Goal: Transaction & Acquisition: Purchase product/service

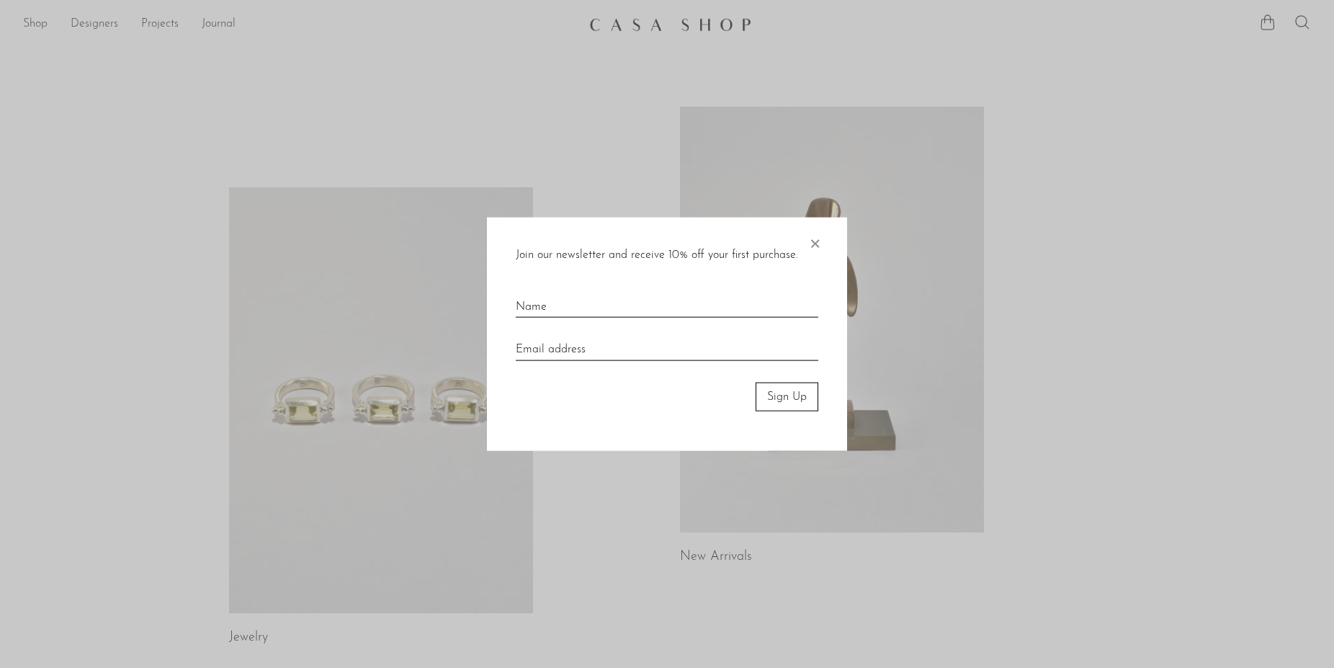
click at [814, 241] on span "×" at bounding box center [815, 240] width 14 height 46
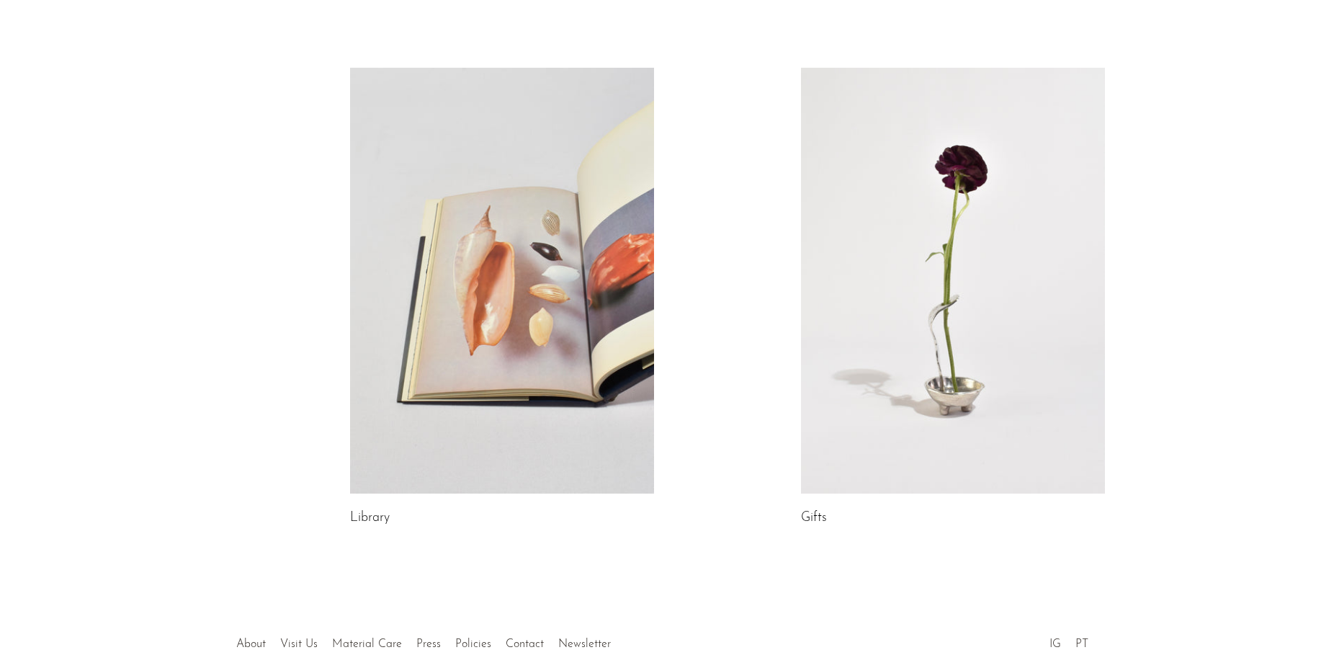
scroll to position [733, 0]
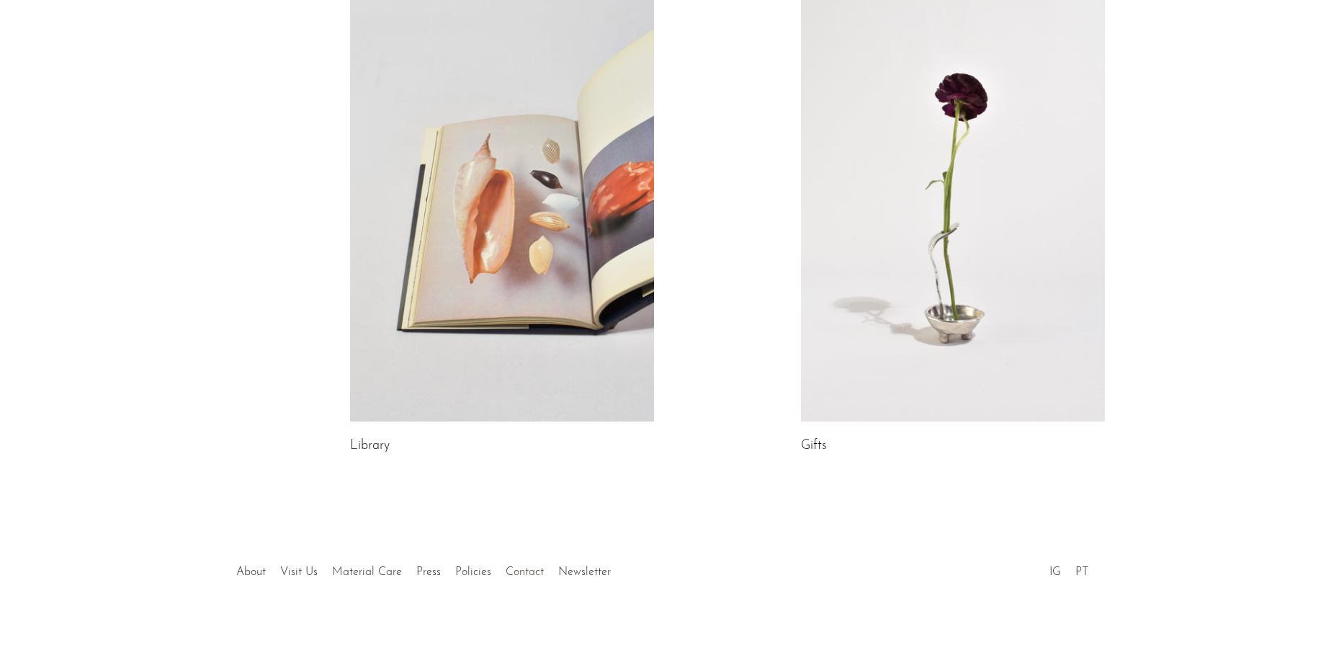
click at [527, 575] on link "Contact" at bounding box center [525, 572] width 38 height 12
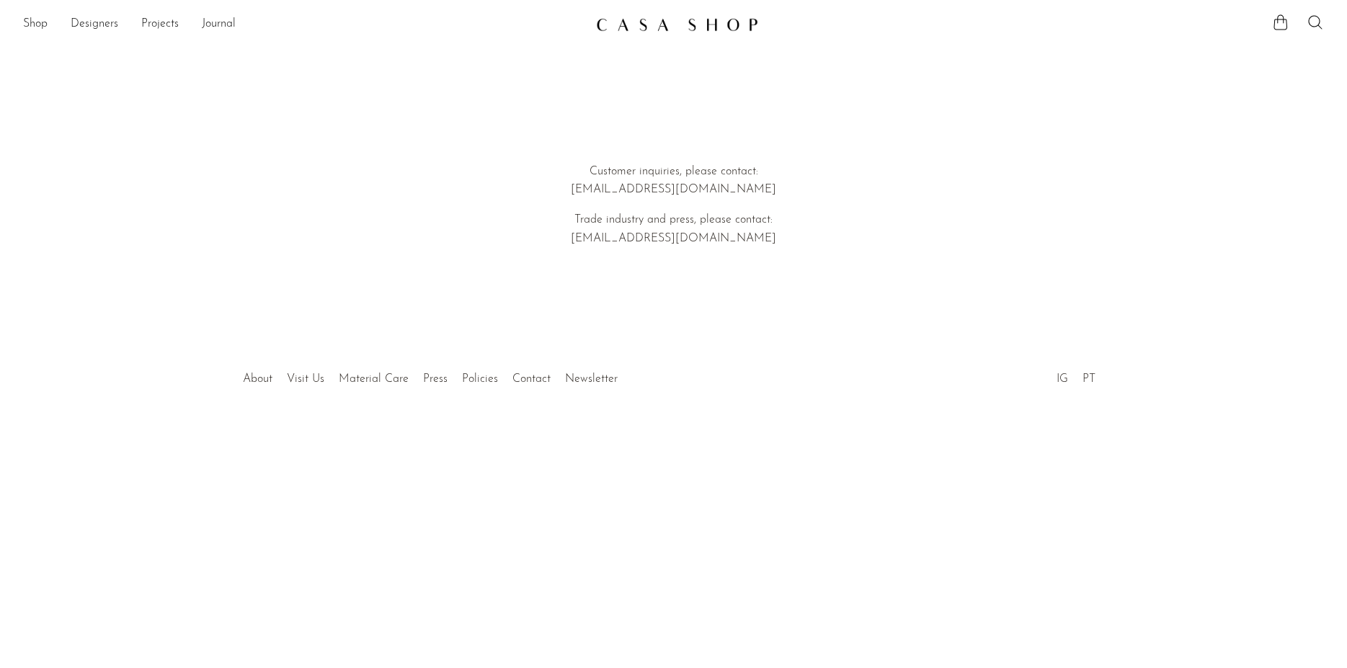
click at [303, 371] on li "Visit Us" at bounding box center [306, 379] width 52 height 19
click at [309, 377] on link "Visit Us" at bounding box center [305, 379] width 37 height 12
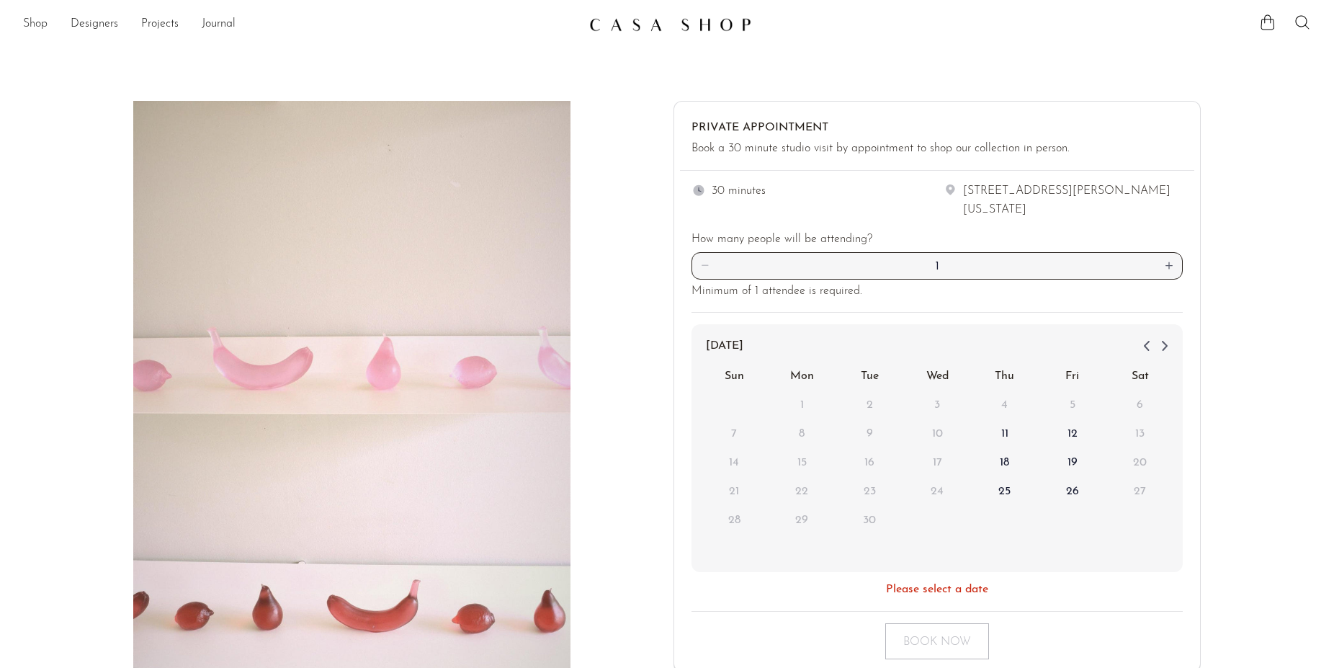
click at [35, 26] on link "Shop" at bounding box center [35, 24] width 24 height 19
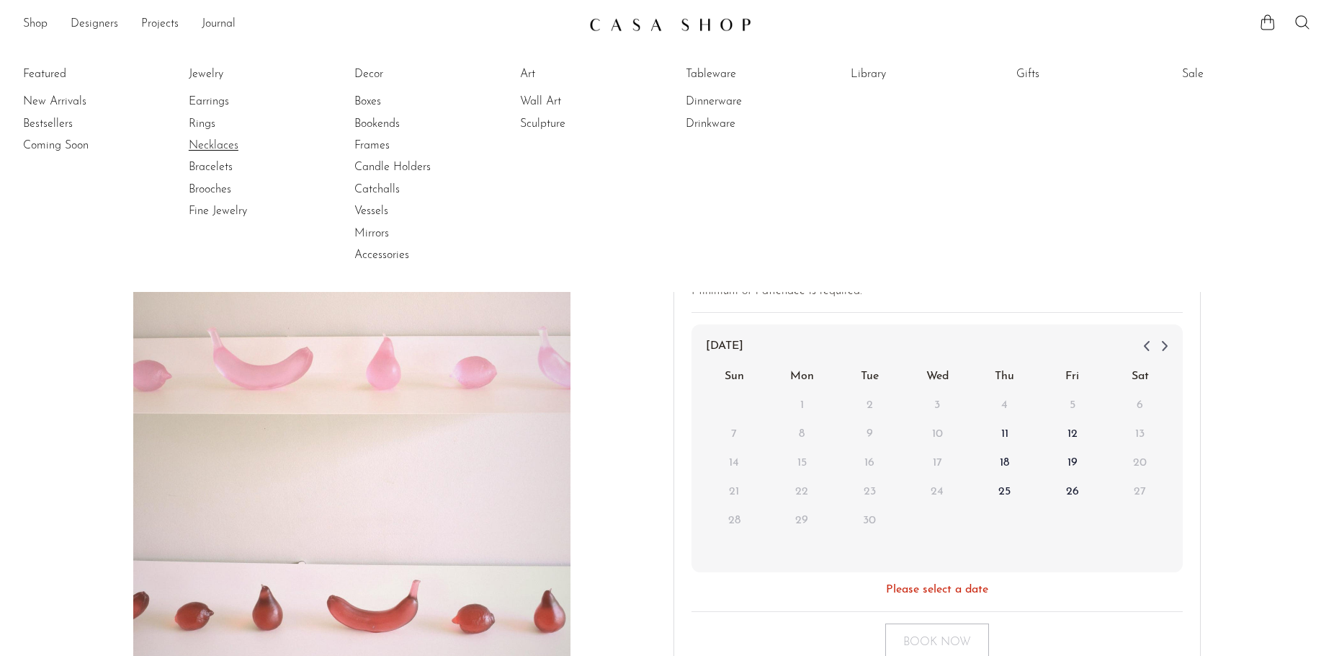
click at [204, 144] on link "Necklaces" at bounding box center [243, 146] width 108 height 16
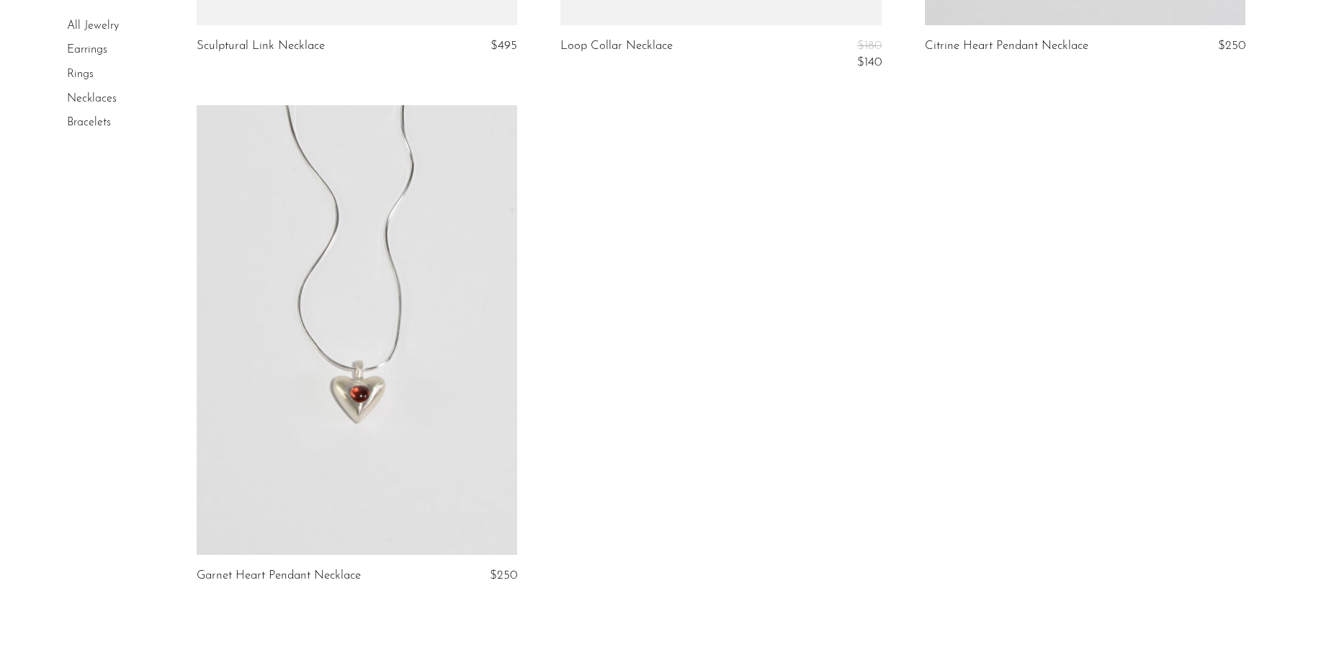
scroll to position [5391, 0]
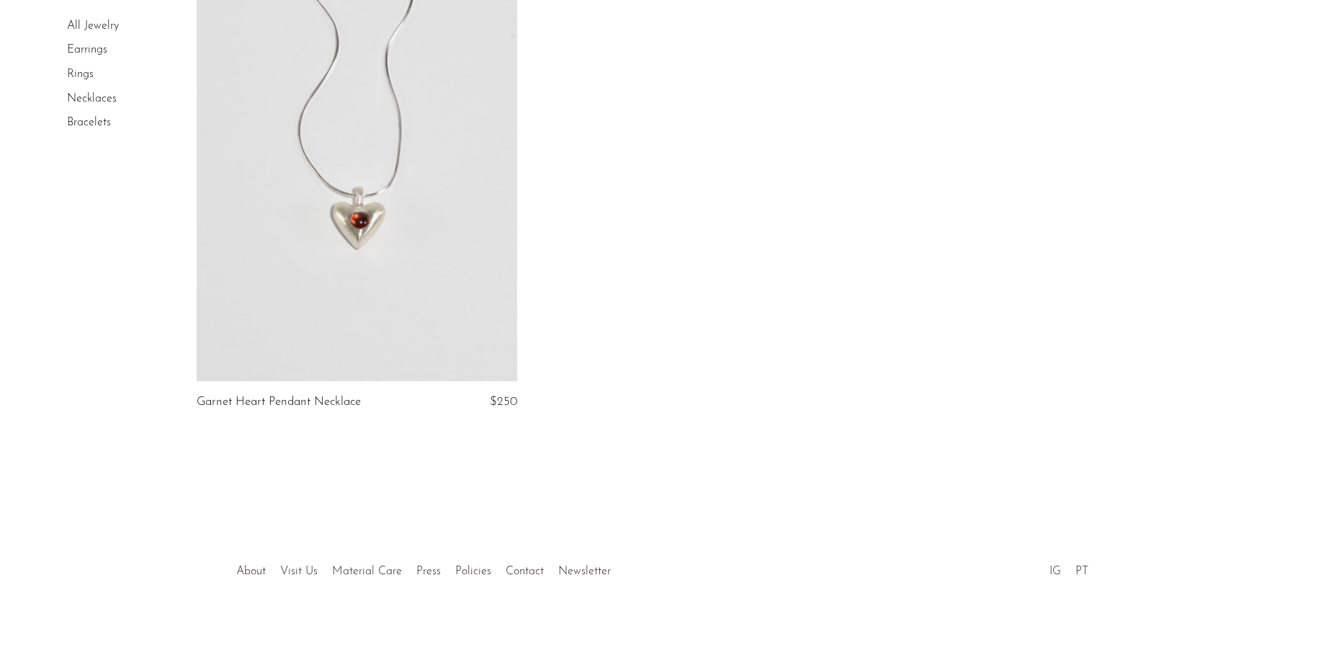
click at [82, 120] on link "Bracelets" at bounding box center [89, 123] width 44 height 12
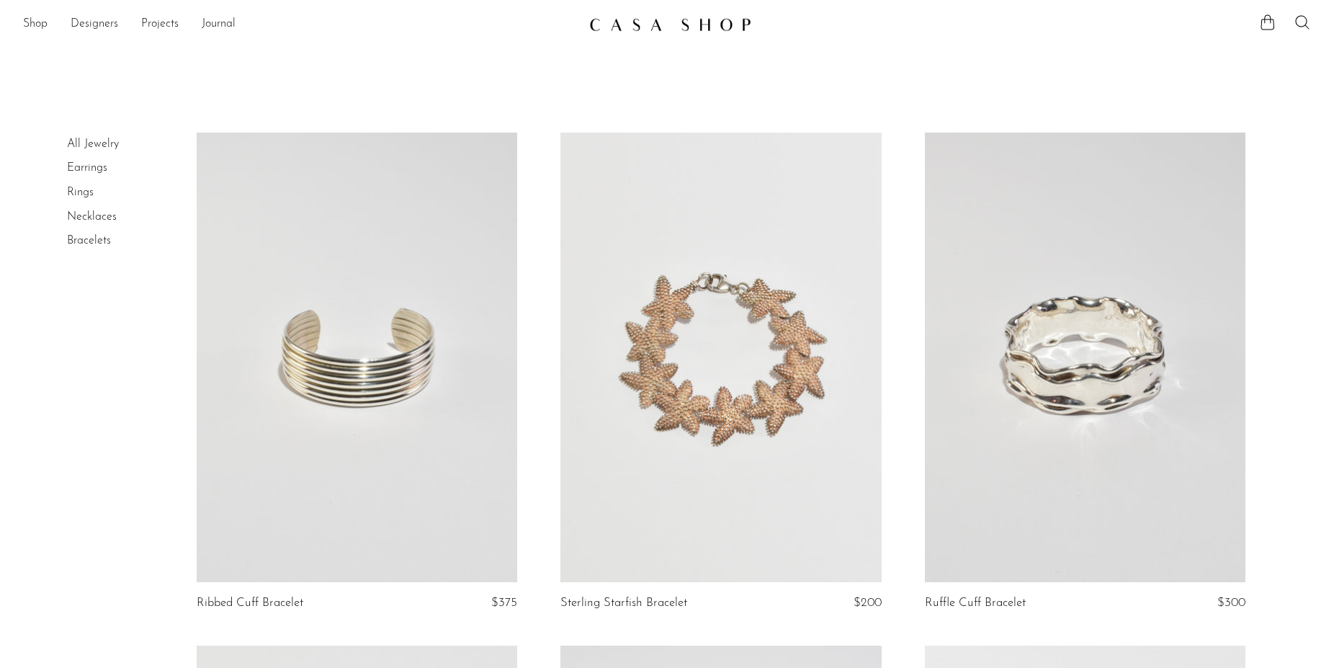
click at [89, 166] on link "Earrings" at bounding box center [87, 168] width 40 height 12
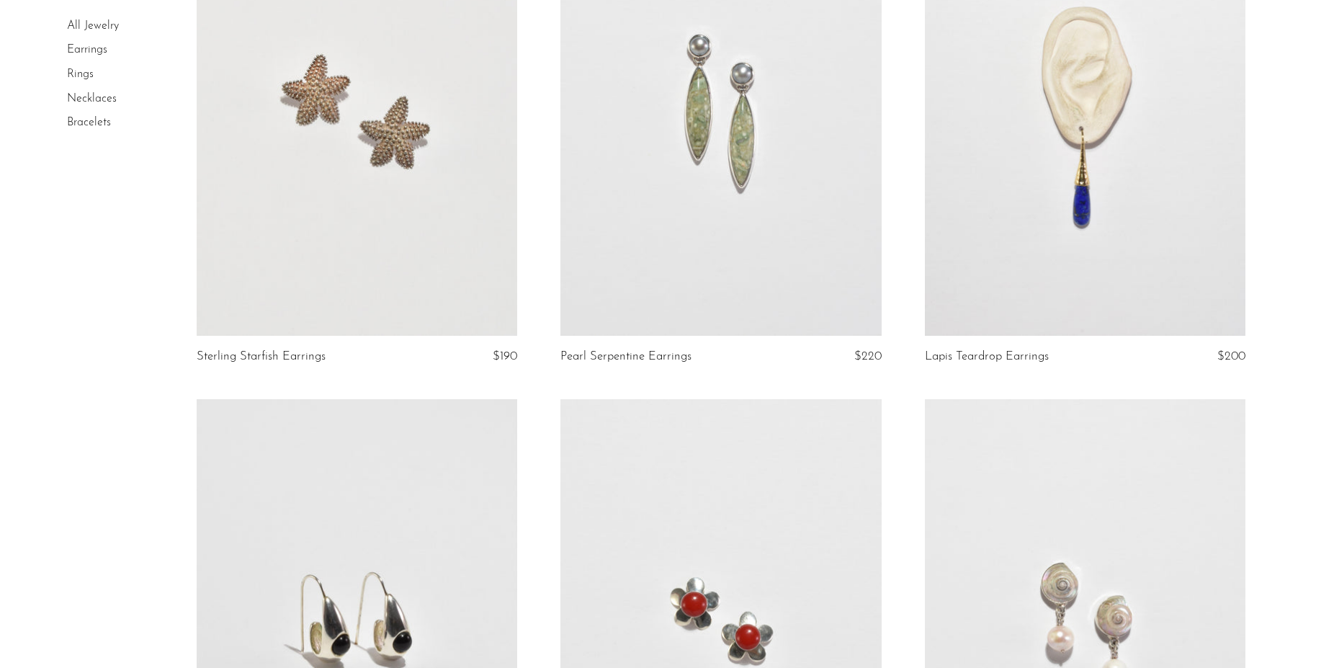
scroll to position [1249, 0]
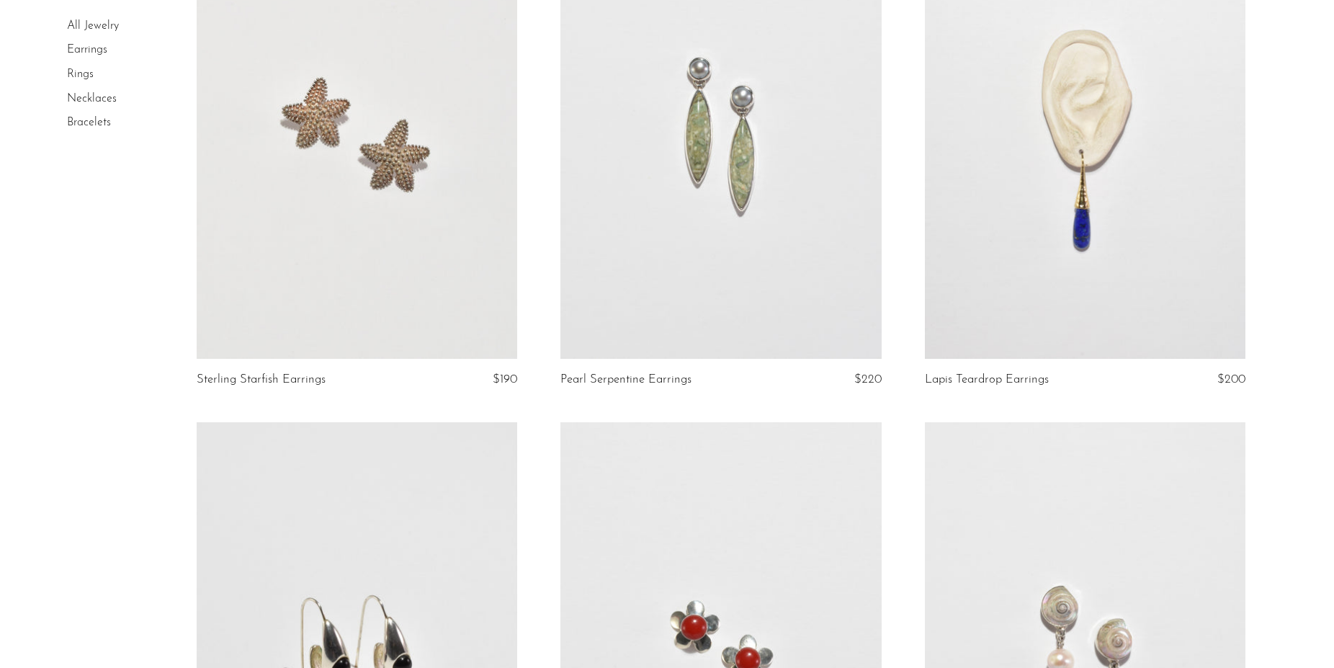
click at [1071, 281] on link at bounding box center [1085, 134] width 321 height 450
